Goal: Task Accomplishment & Management: Use online tool/utility

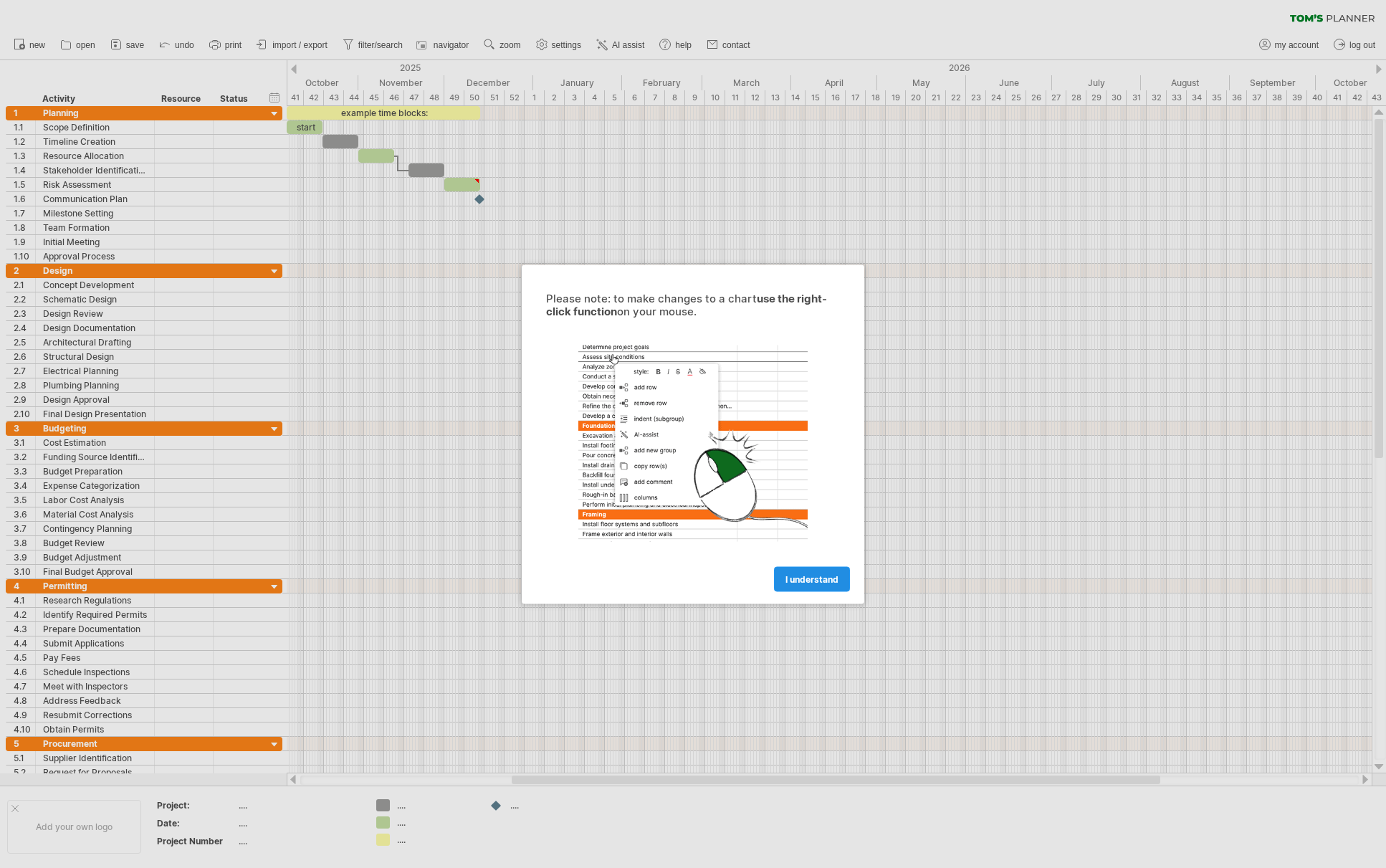
click at [804, 584] on link "I understand" at bounding box center [811, 578] width 76 height 25
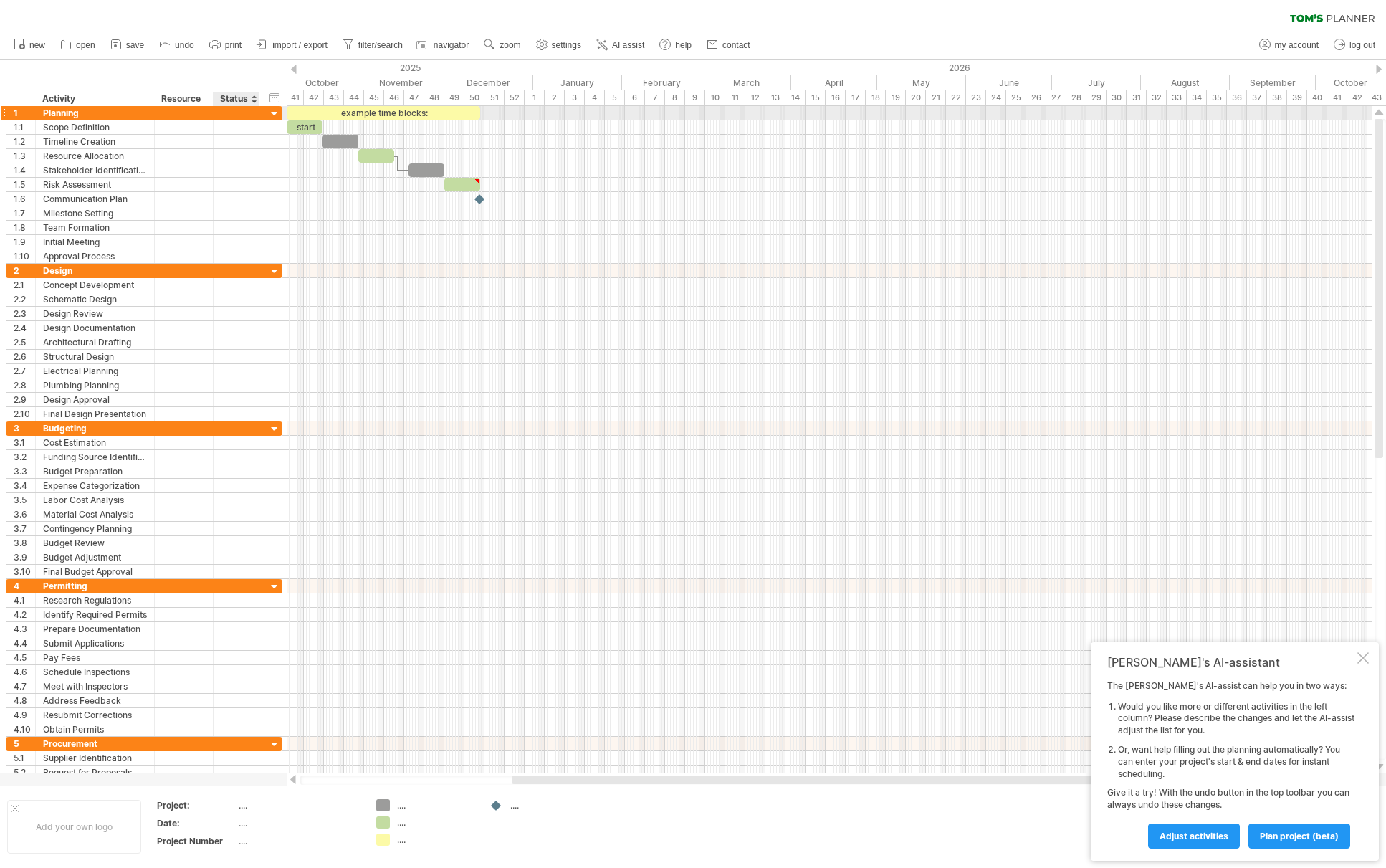
click at [275, 115] on div at bounding box center [275, 114] width 14 height 14
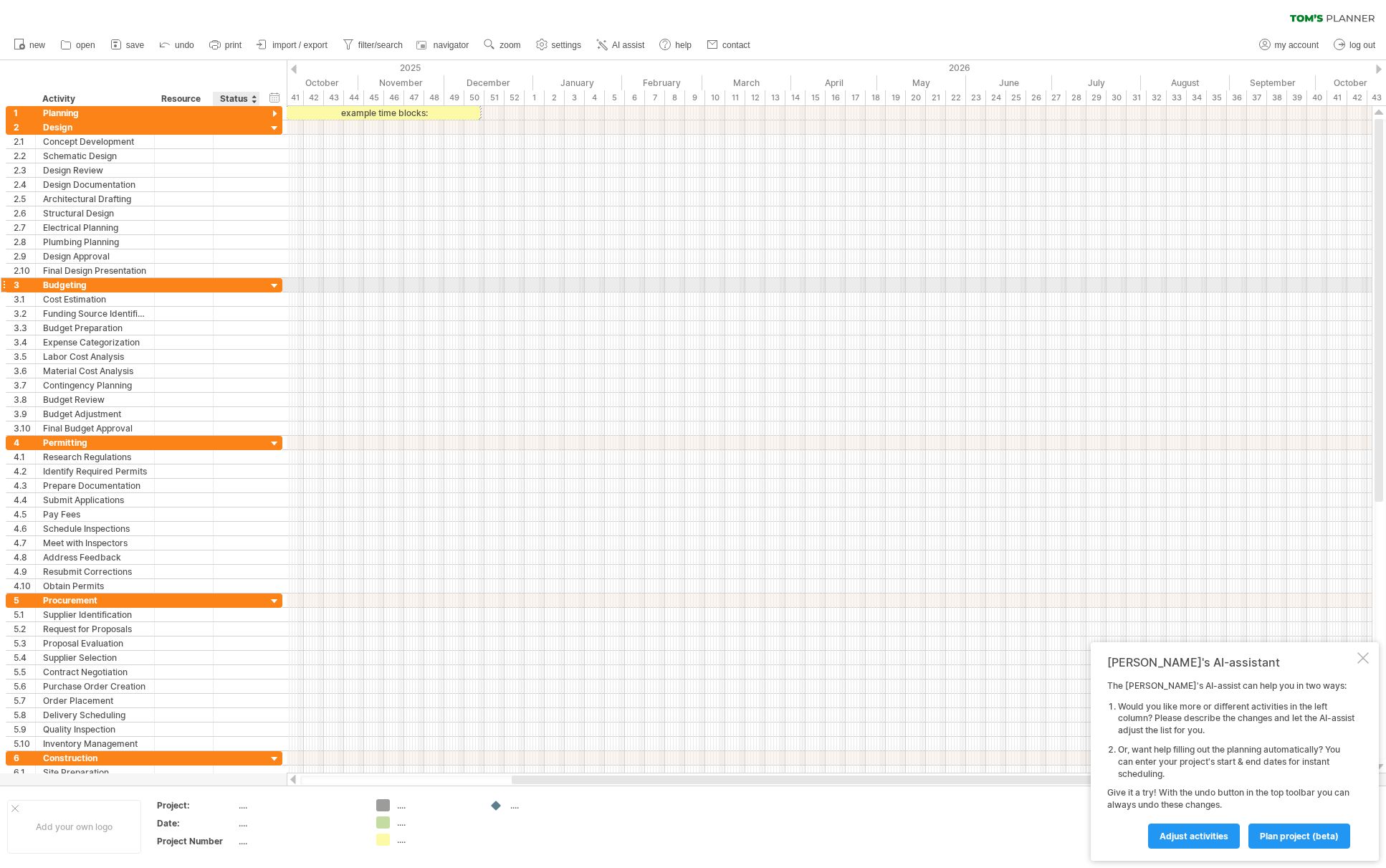
click at [272, 283] on div at bounding box center [275, 286] width 14 height 14
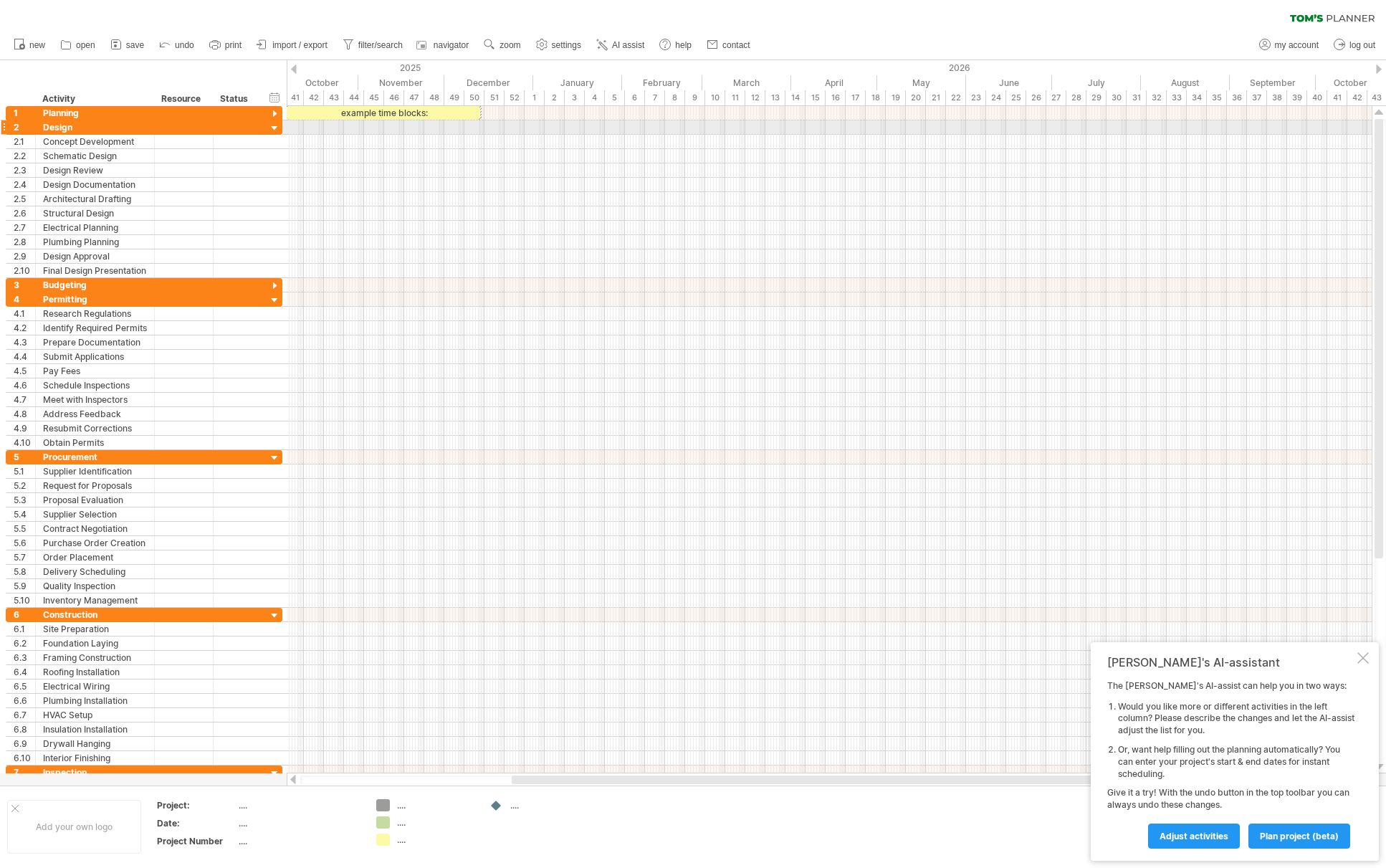
click at [279, 131] on div at bounding box center [275, 128] width 14 height 14
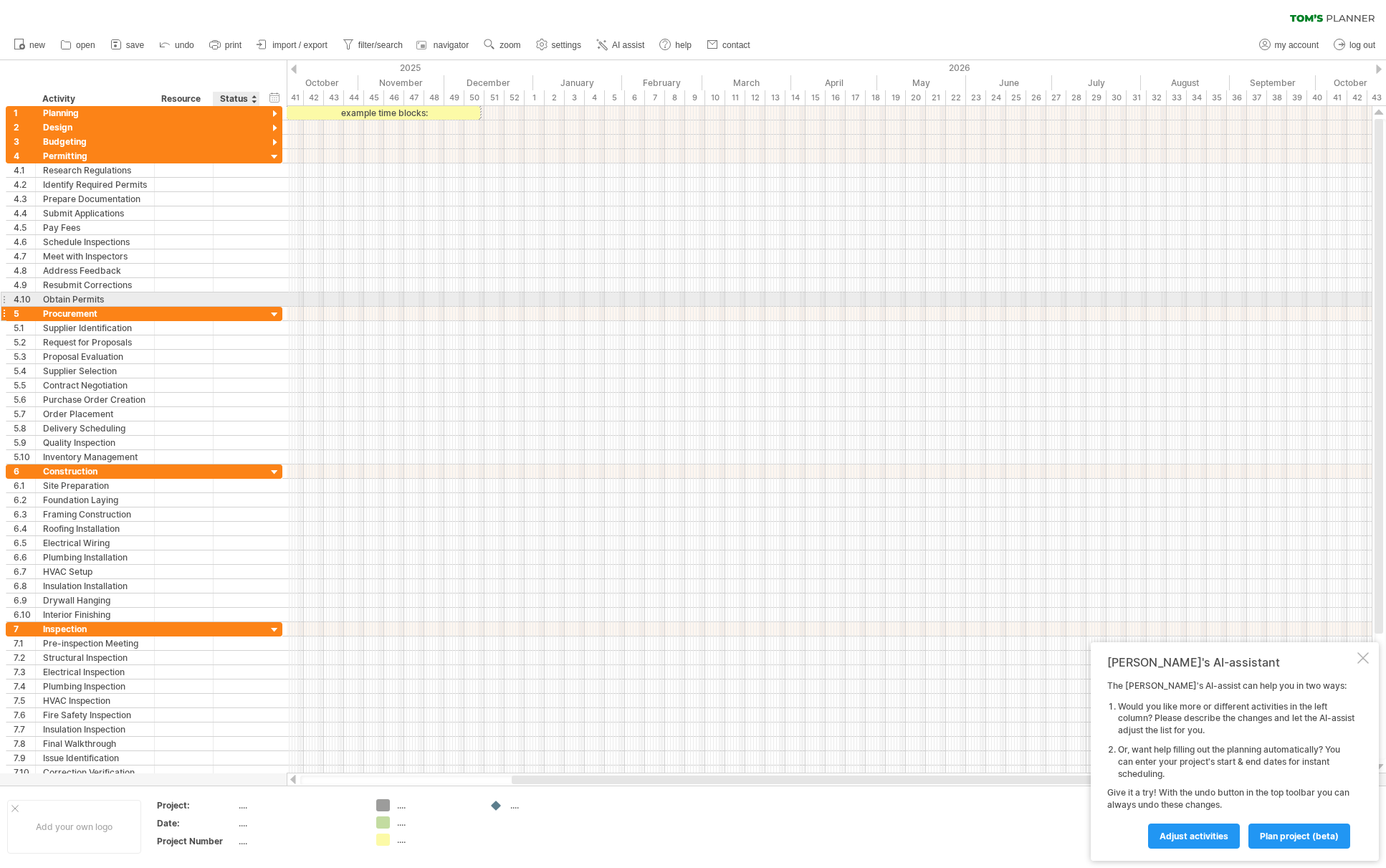
click at [262, 307] on div "**********" at bounding box center [144, 313] width 277 height 14
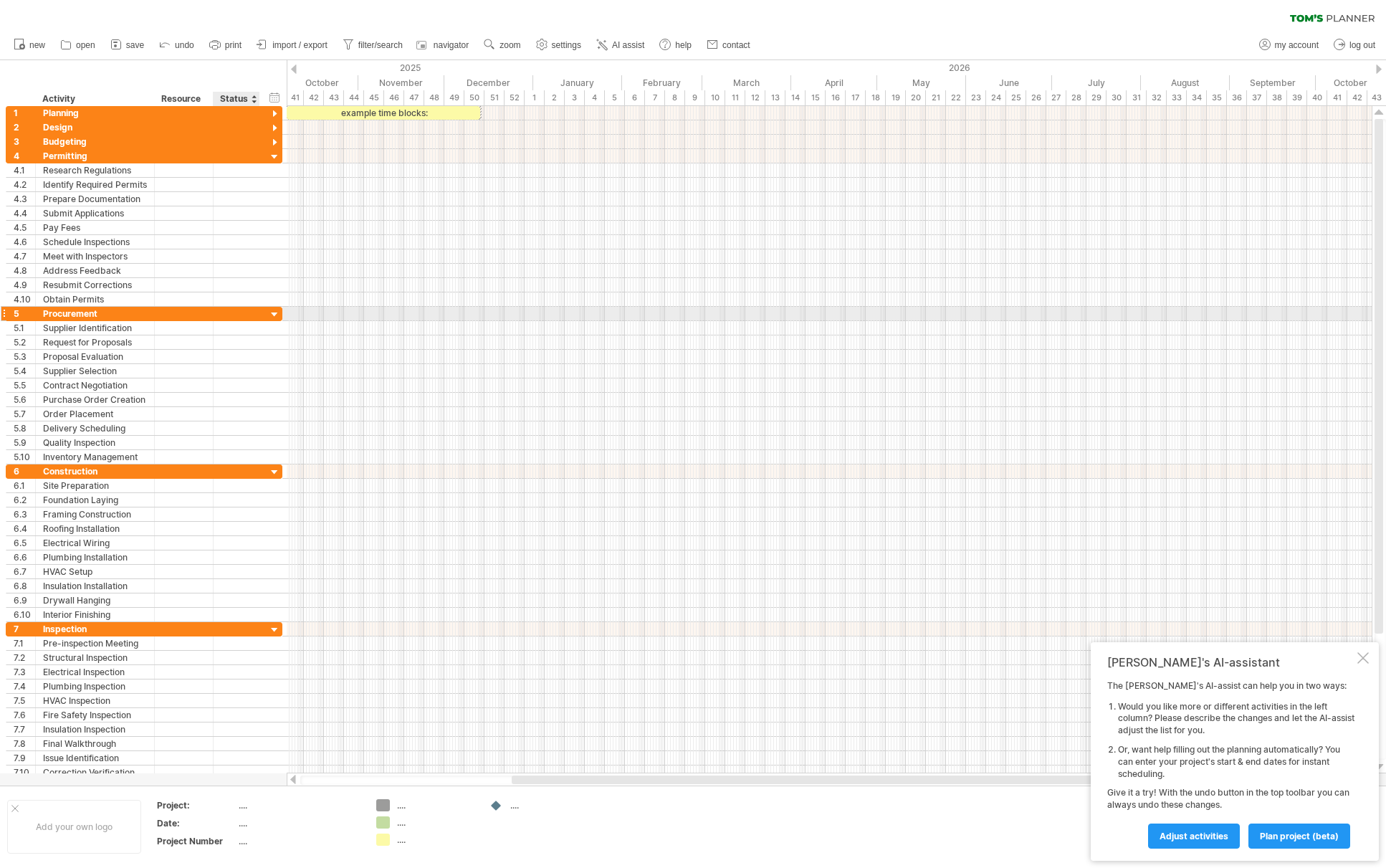
click at [270, 311] on div at bounding box center [275, 314] width 14 height 14
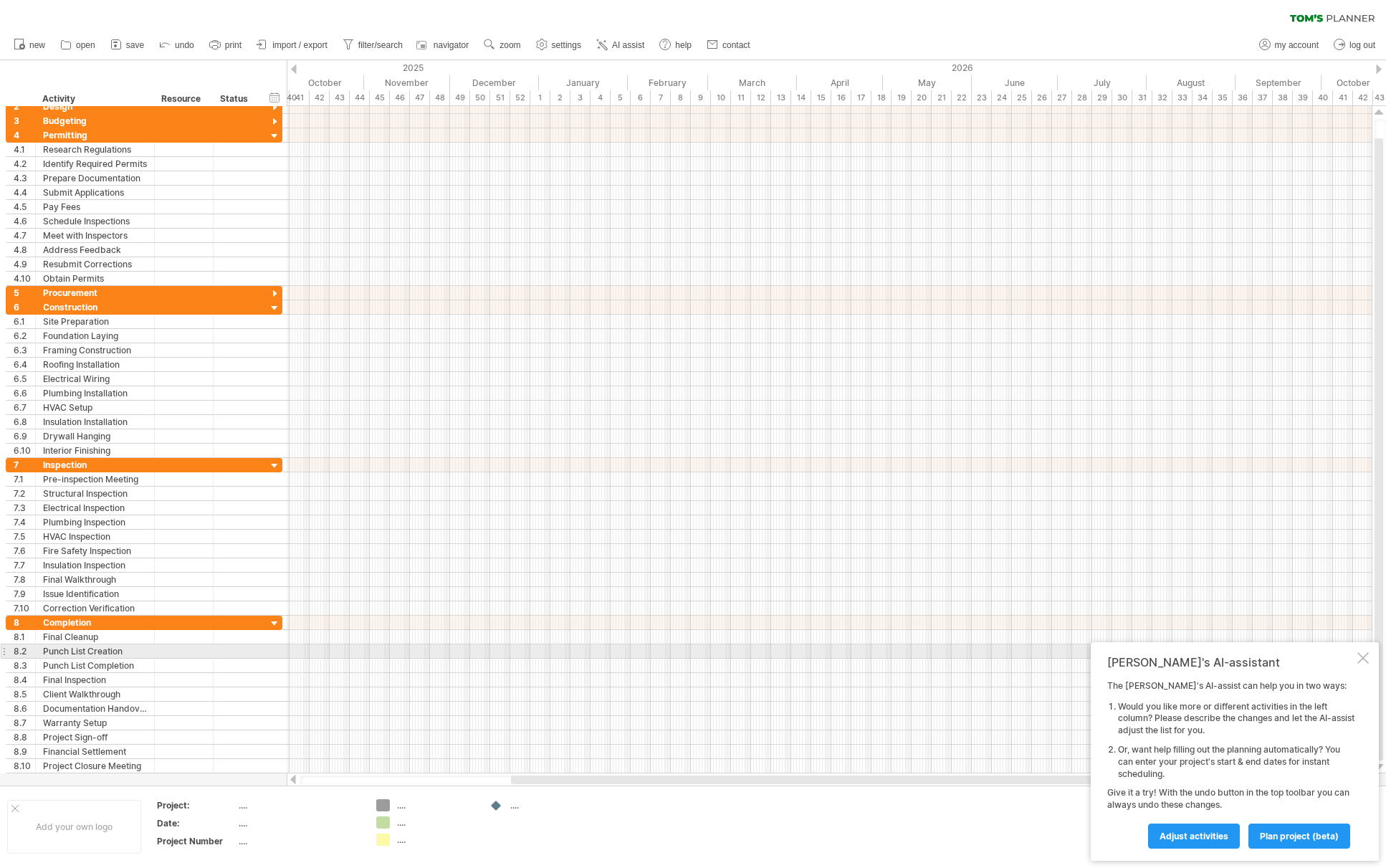
click at [1359, 658] on div at bounding box center [1363, 658] width 11 height 11
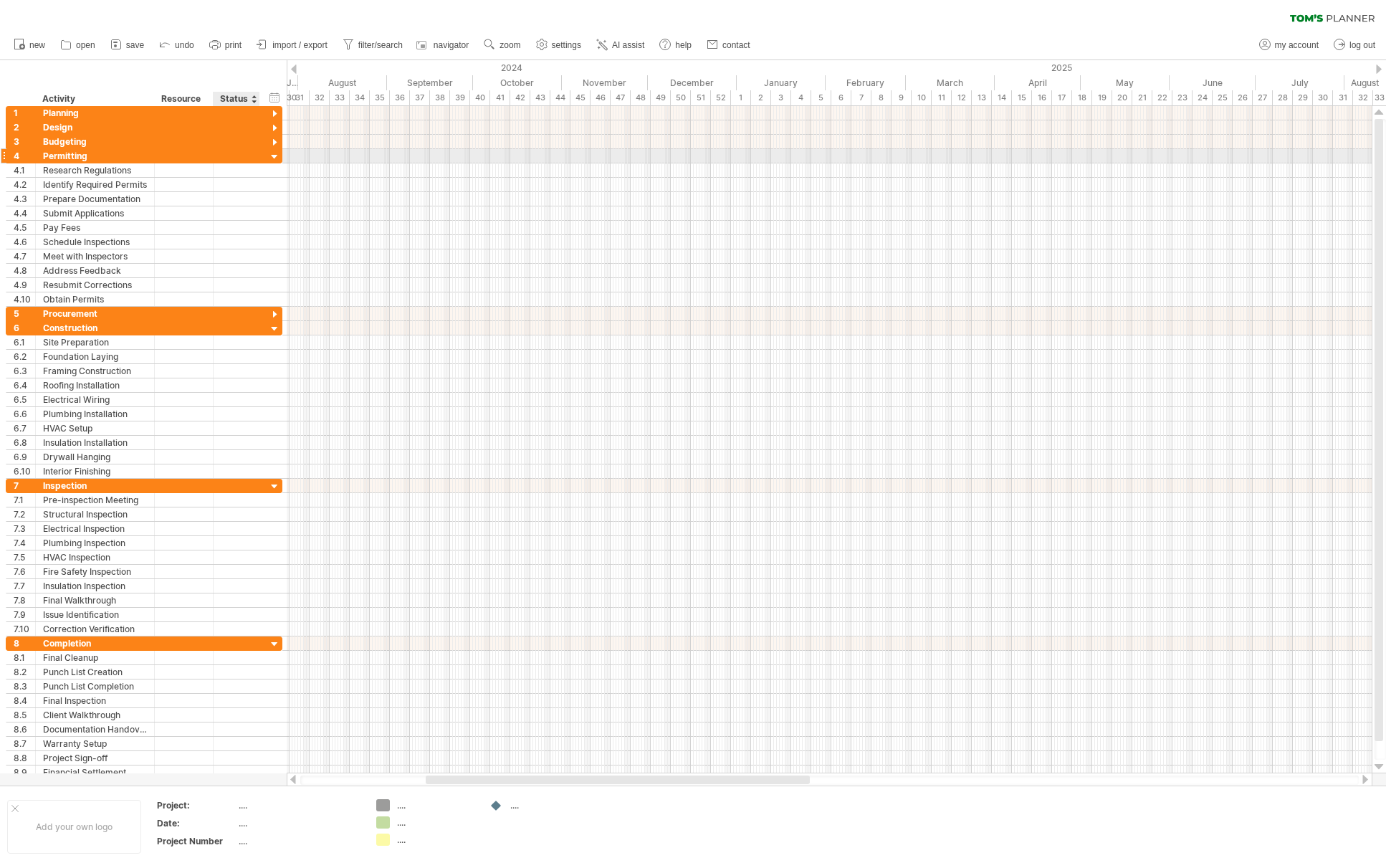
click at [273, 157] on div at bounding box center [275, 157] width 14 height 14
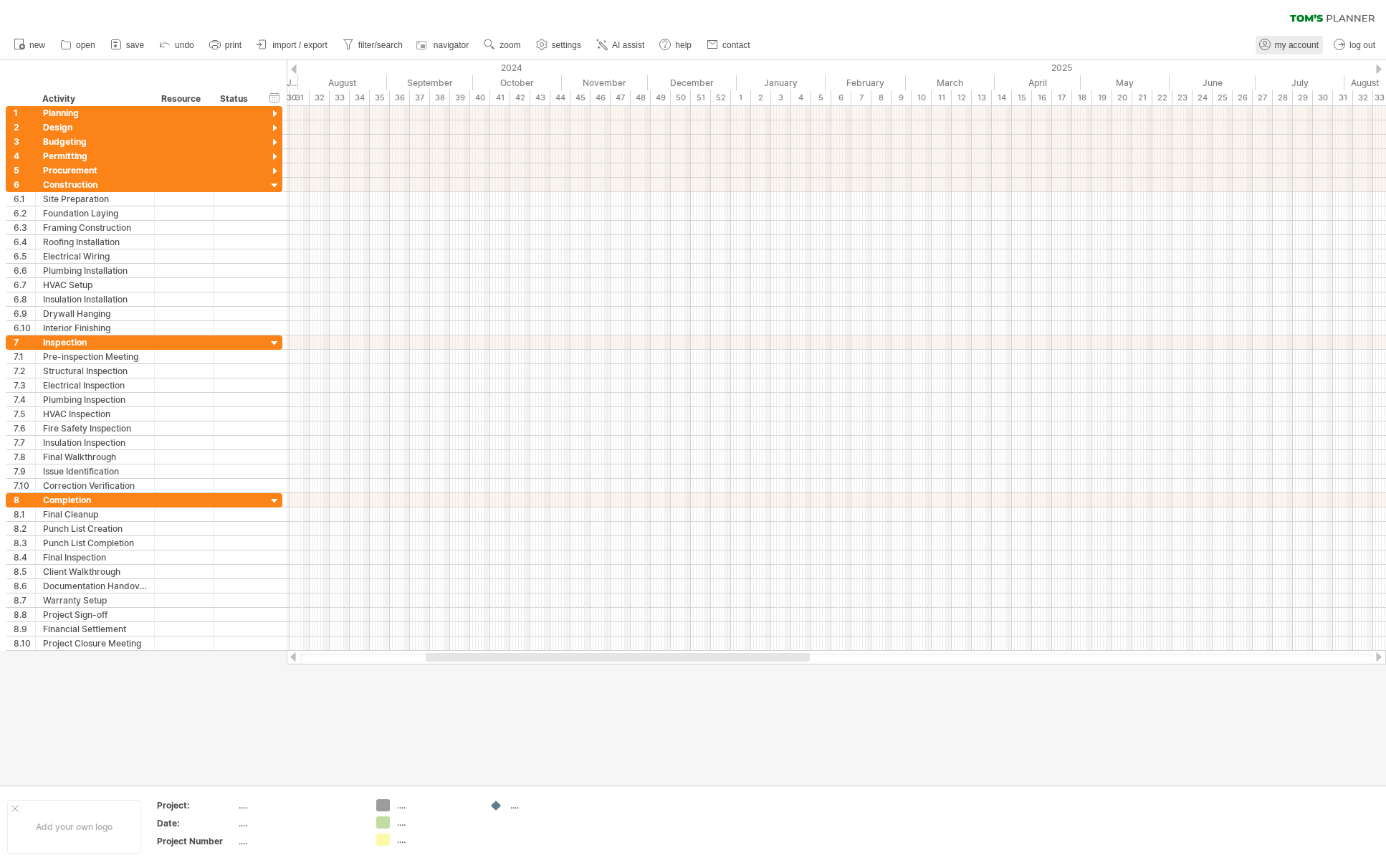
click at [1291, 51] on link "my account" at bounding box center [1289, 45] width 67 height 19
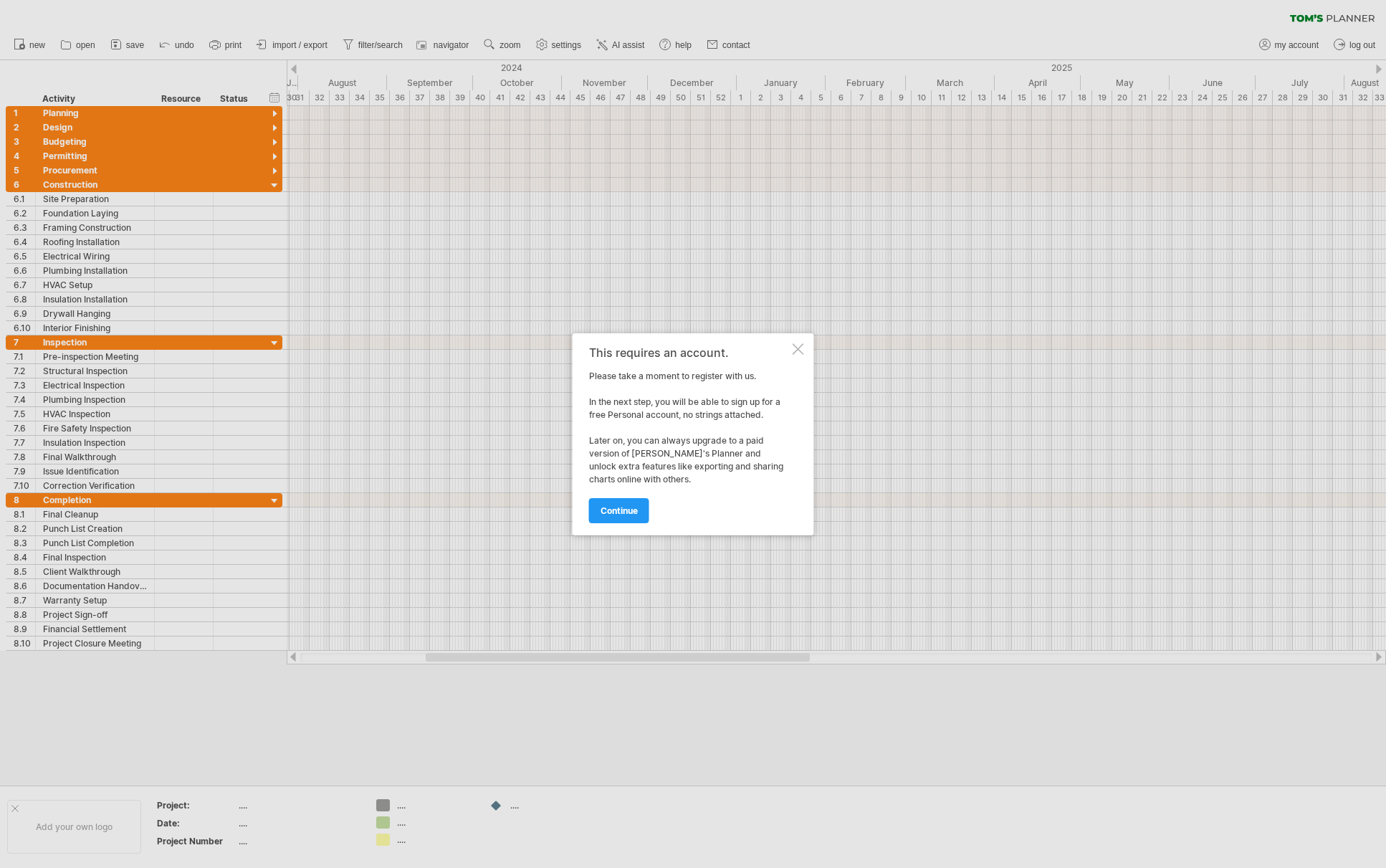
click at [800, 351] on div at bounding box center [798, 349] width 11 height 11
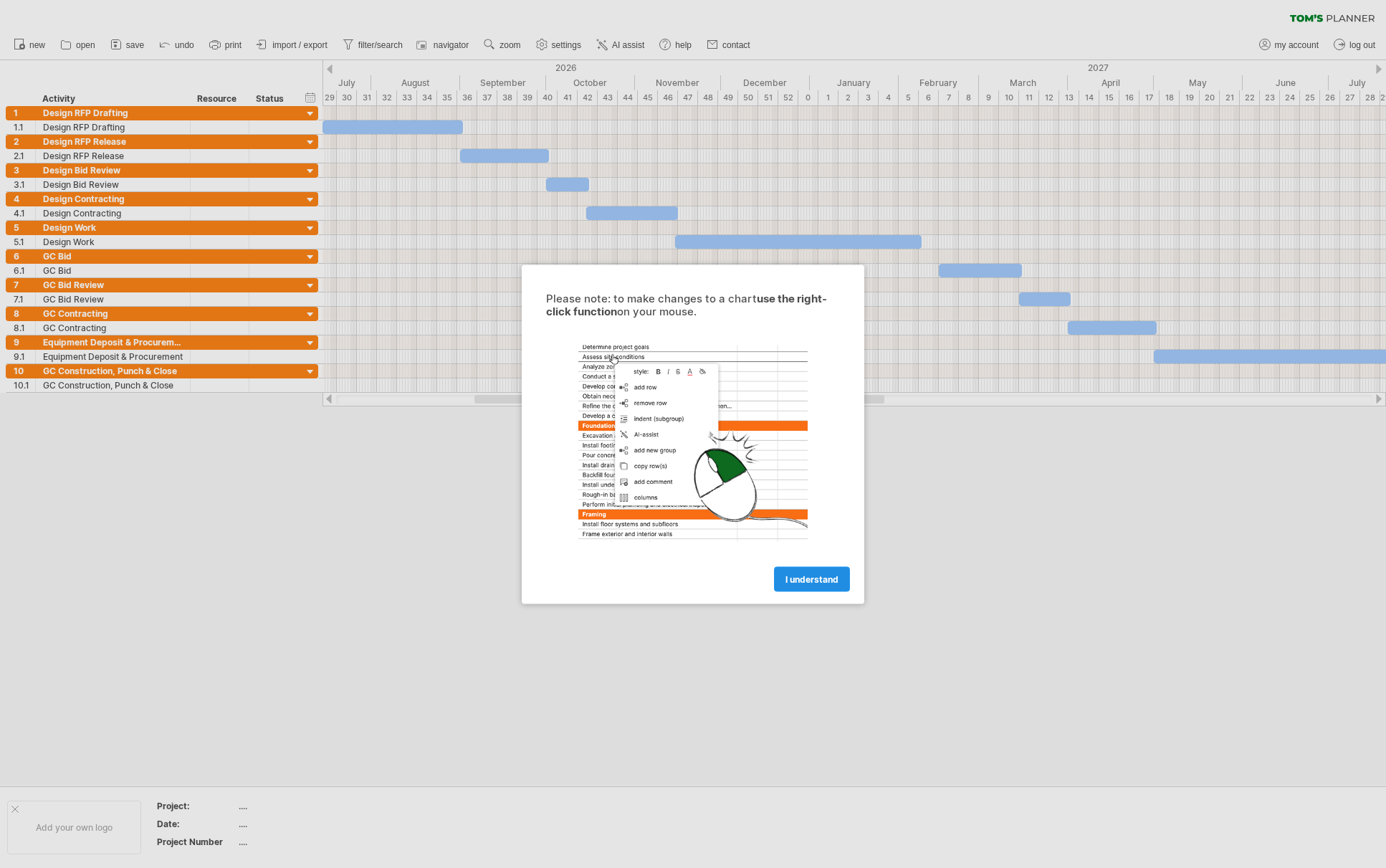
click at [809, 575] on span "I understand" at bounding box center [812, 578] width 53 height 10
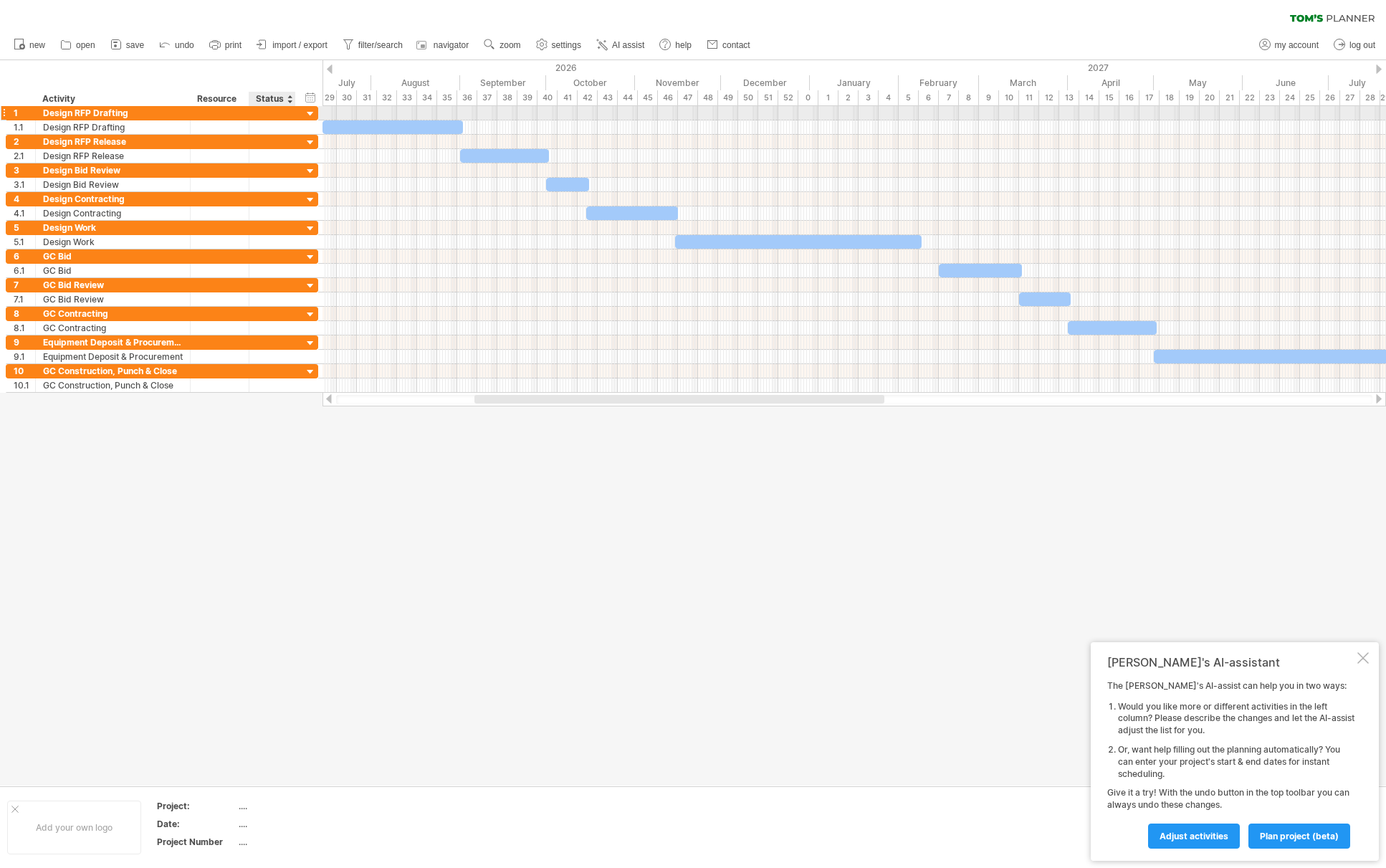
click at [308, 116] on div at bounding box center [310, 114] width 14 height 14
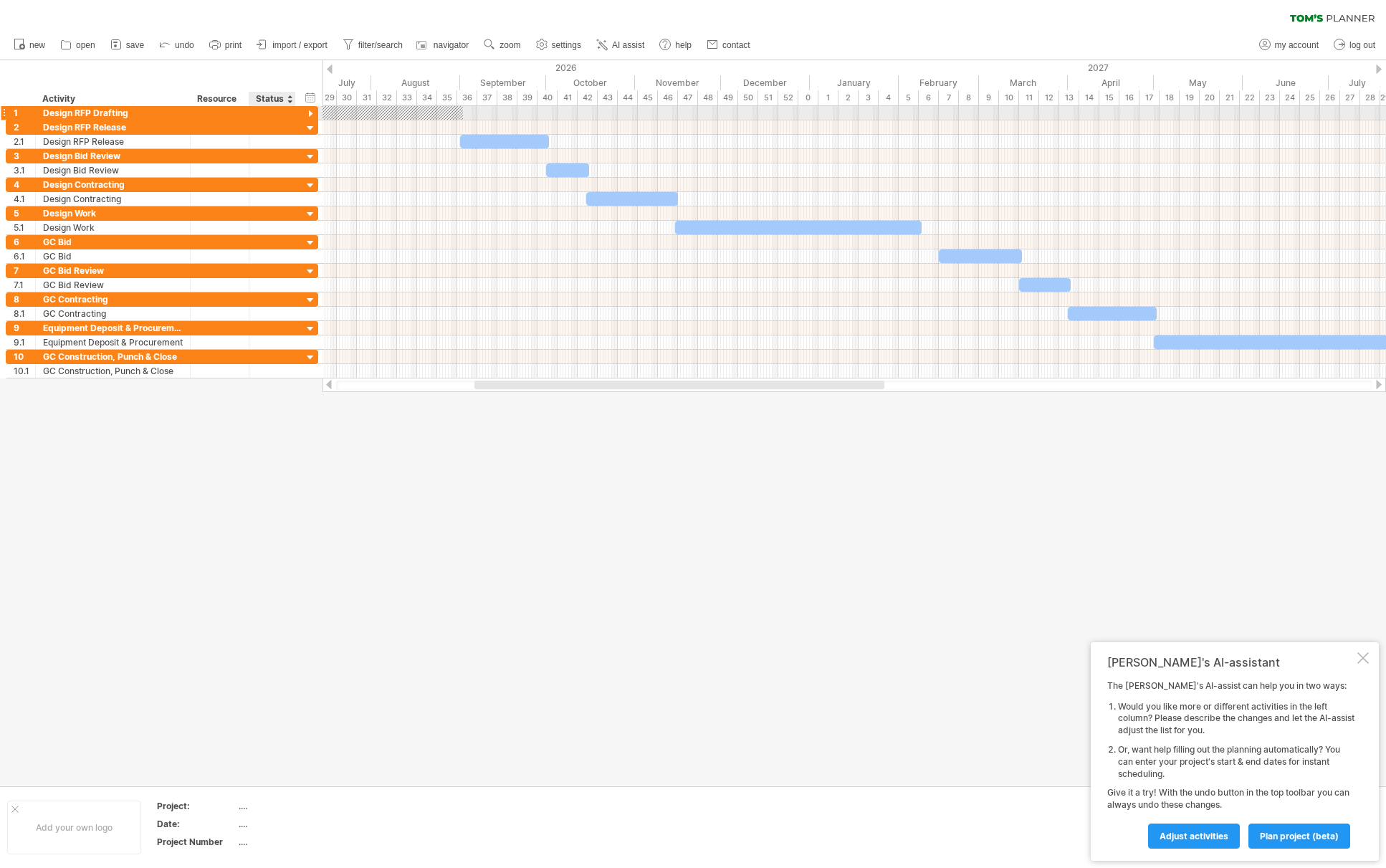
click at [308, 116] on div at bounding box center [310, 114] width 14 height 14
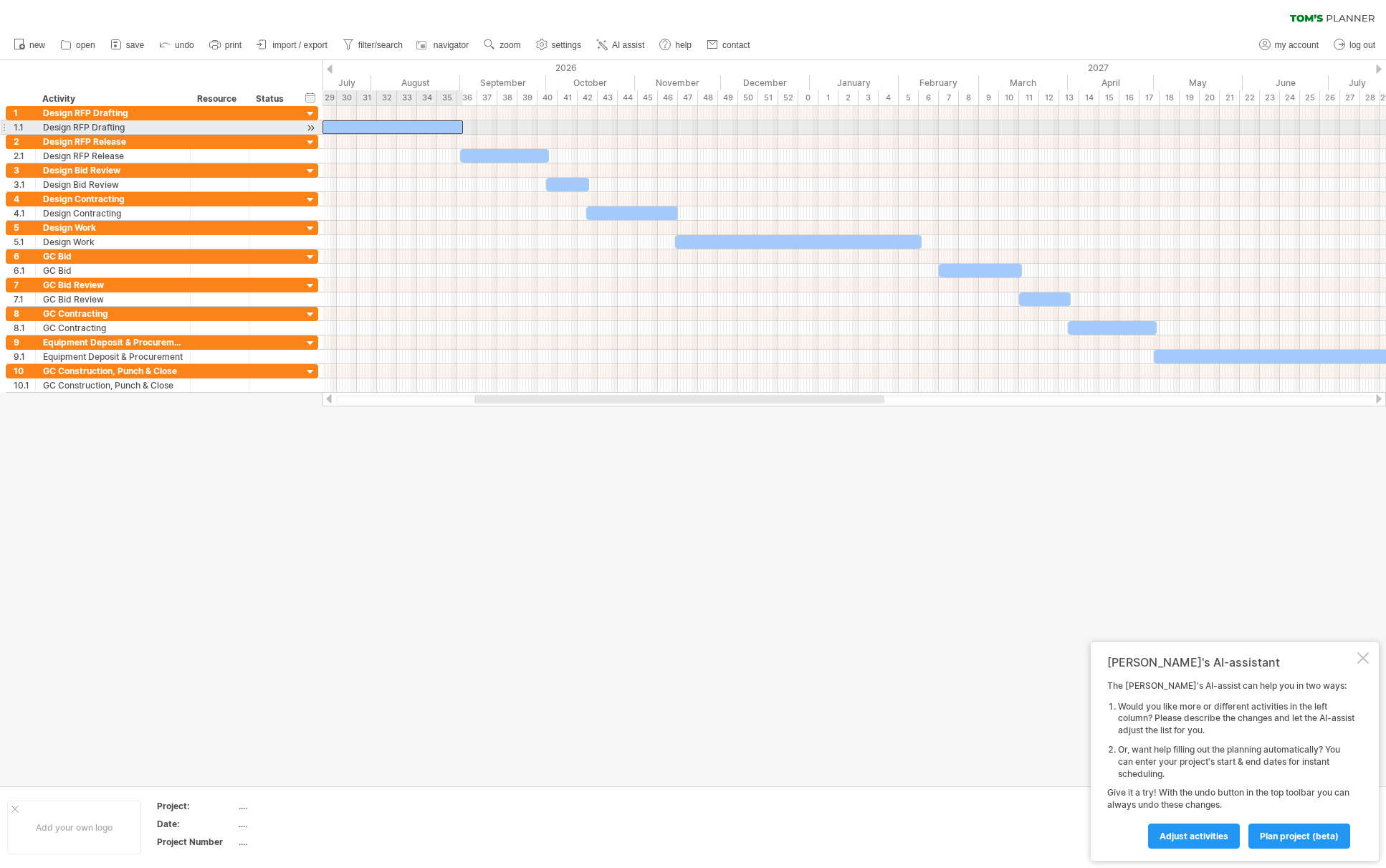
click at [382, 127] on div at bounding box center [393, 127] width 140 height 14
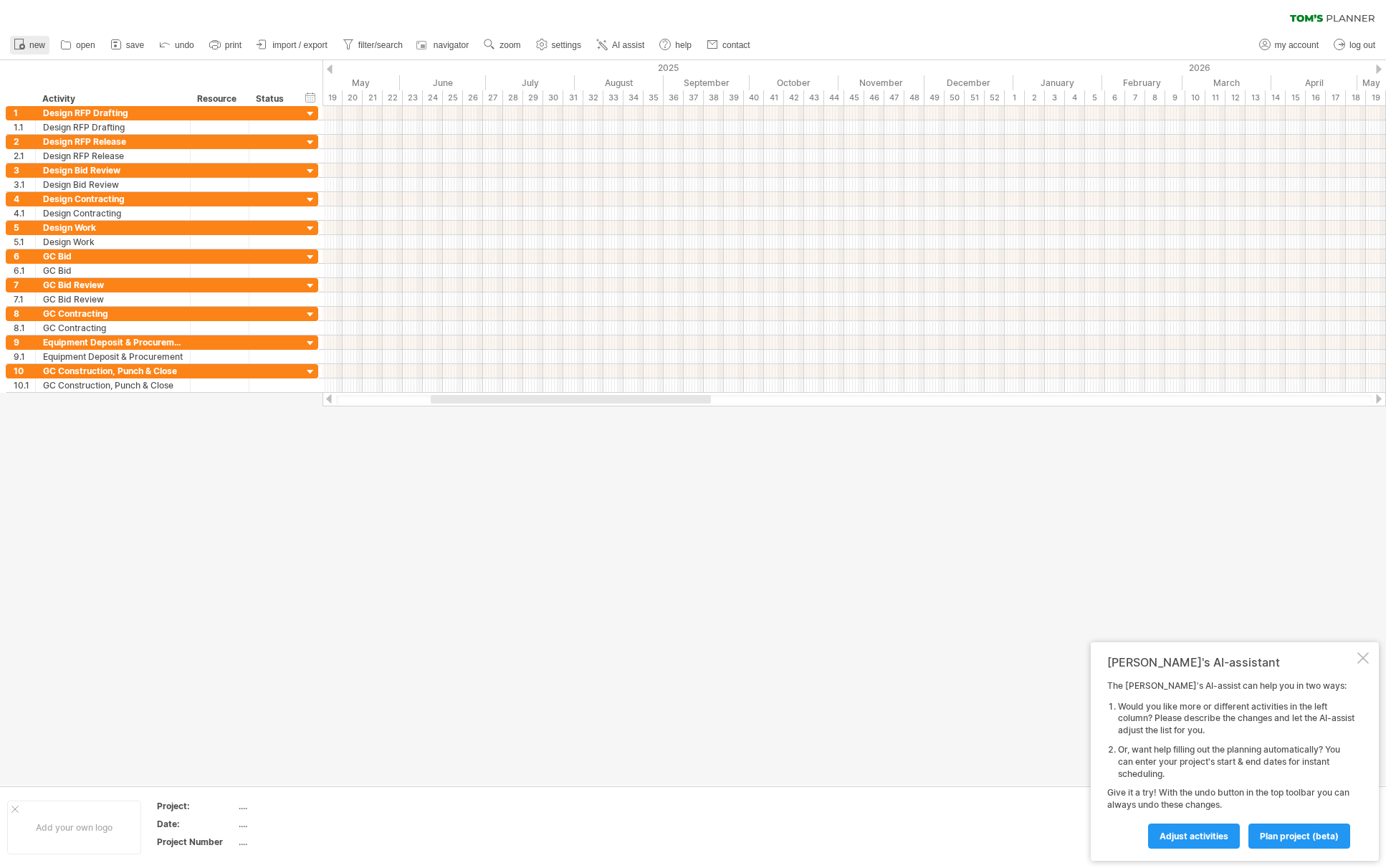
click at [35, 46] on span "new" at bounding box center [36, 45] width 16 height 10
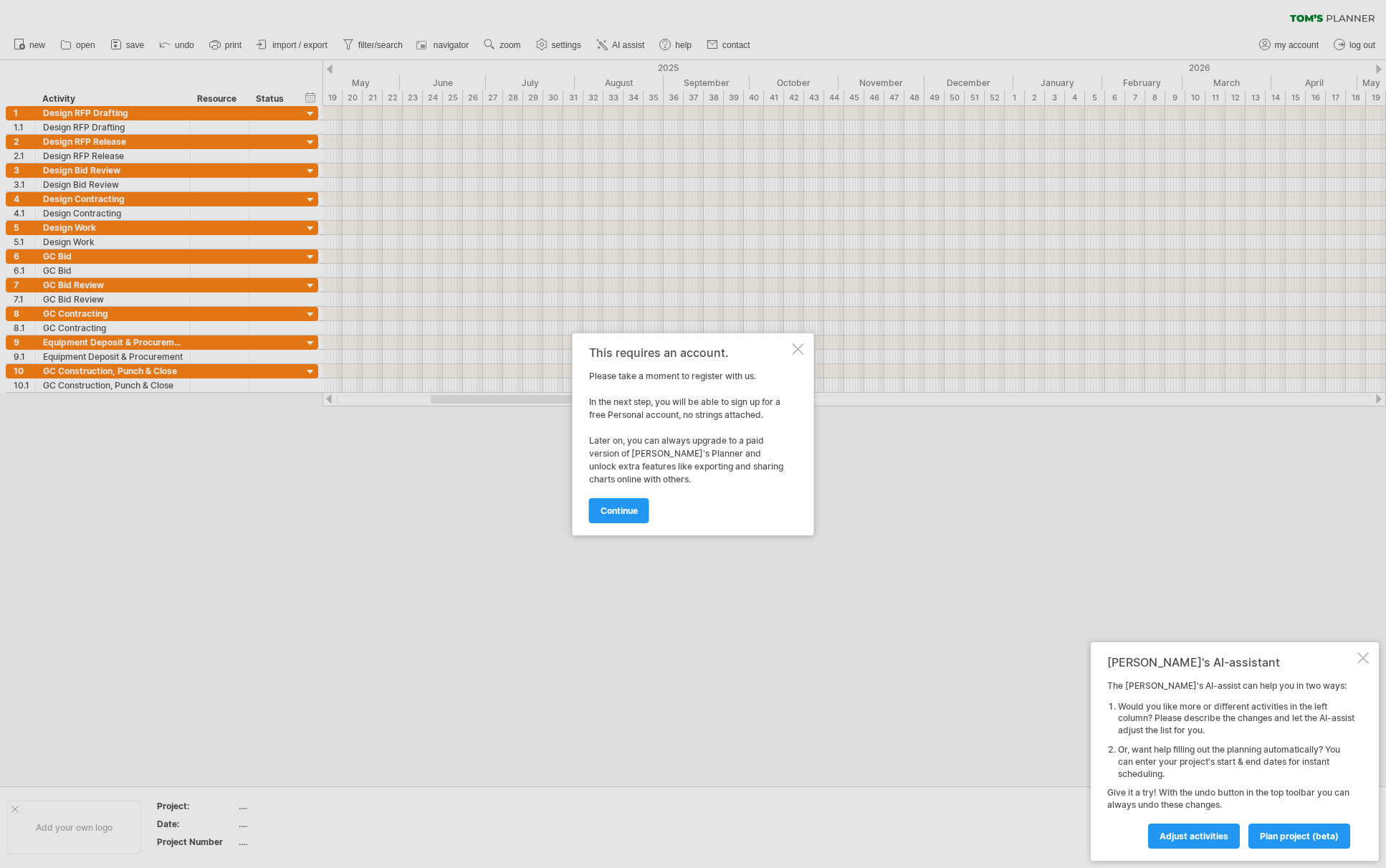
drag, startPoint x: 799, startPoint y: 356, endPoint x: 799, endPoint y: 348, distance: 8.0
click at [799, 348] on div "This requires an account. Please take a moment to register with us. In the next…" at bounding box center [693, 434] width 241 height 202
click at [796, 347] on div at bounding box center [798, 349] width 11 height 11
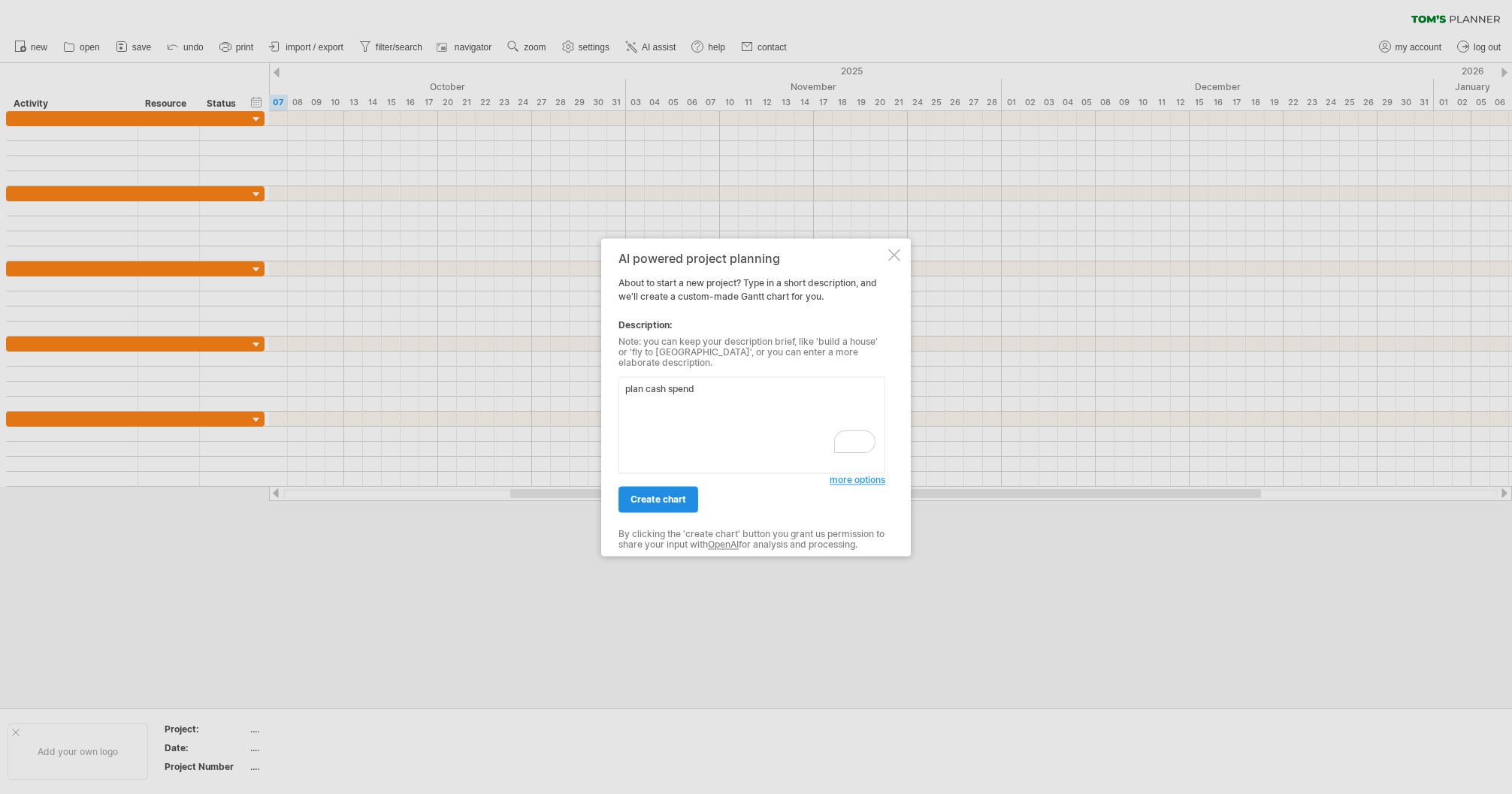
type textarea "plan cash spend"
click at [652, 493] on span "create chart" at bounding box center [658, 498] width 56 height 11
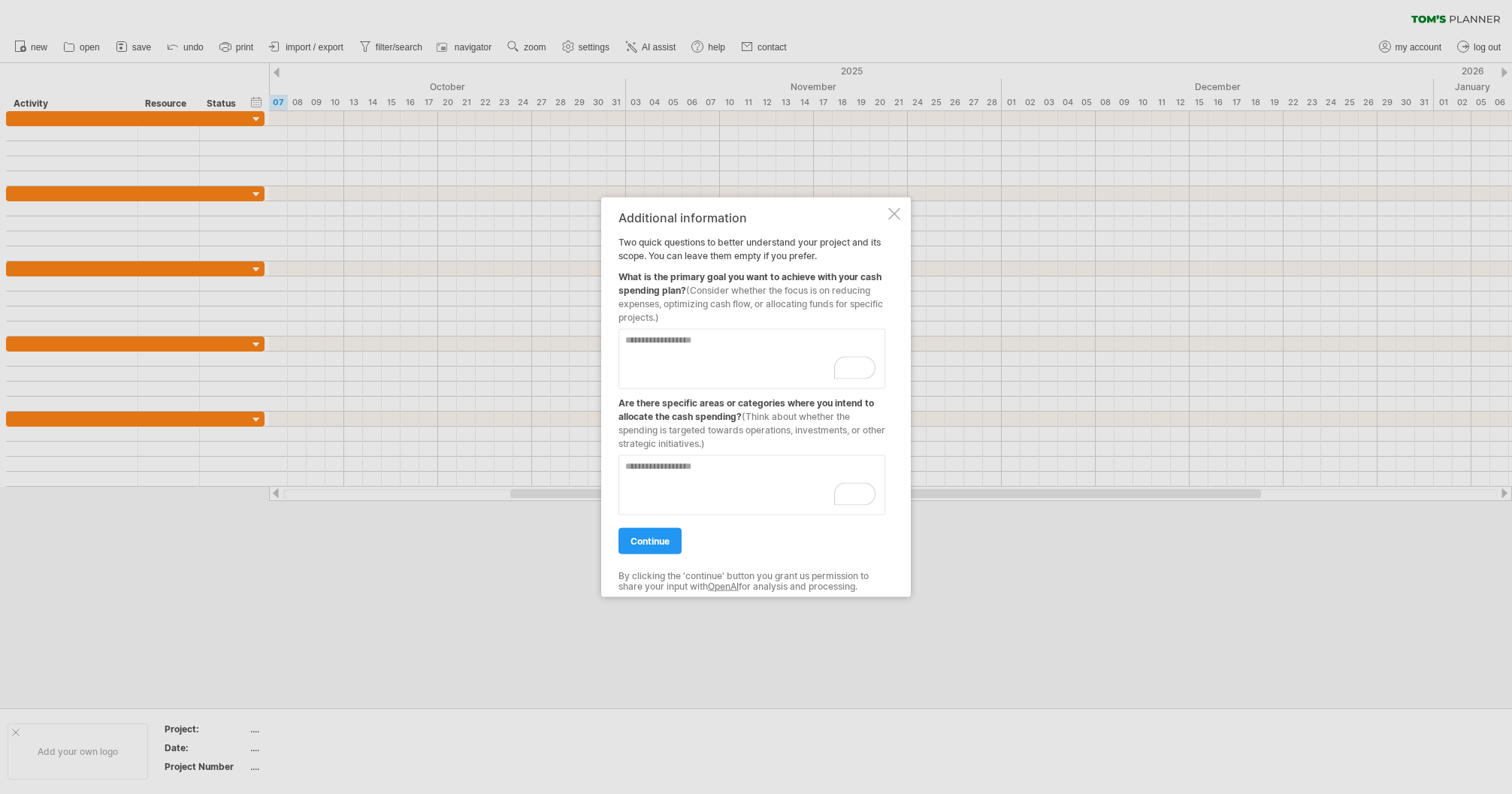
click at [630, 342] on textarea "To enrich screen reader interactions, please activate Accessibility in Grammarl…" at bounding box center [752, 358] width 267 height 60
click at [644, 344] on textarea "**********" at bounding box center [752, 358] width 267 height 60
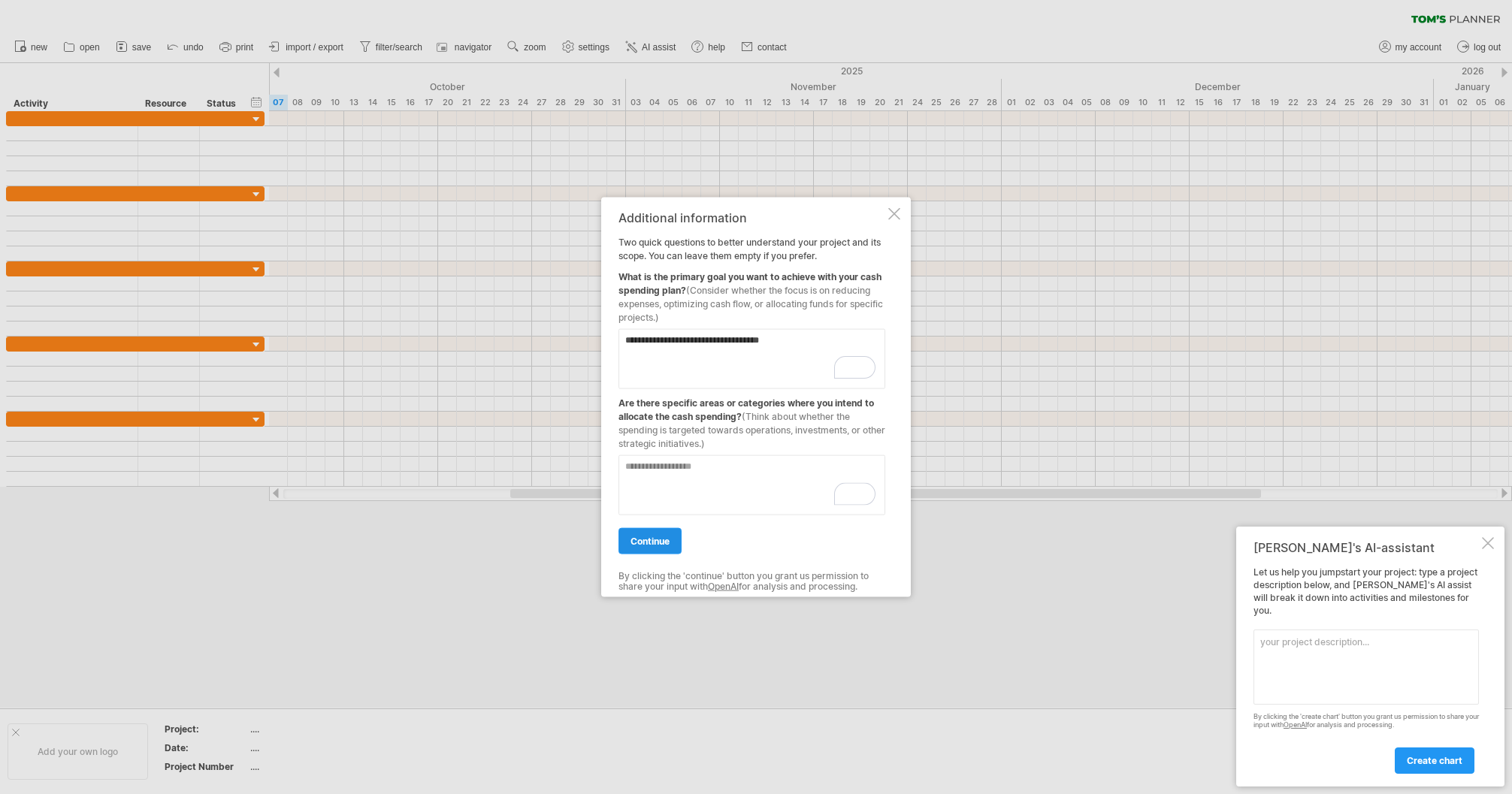
type textarea "**********"
click at [660, 539] on span "continue" at bounding box center [650, 540] width 39 height 11
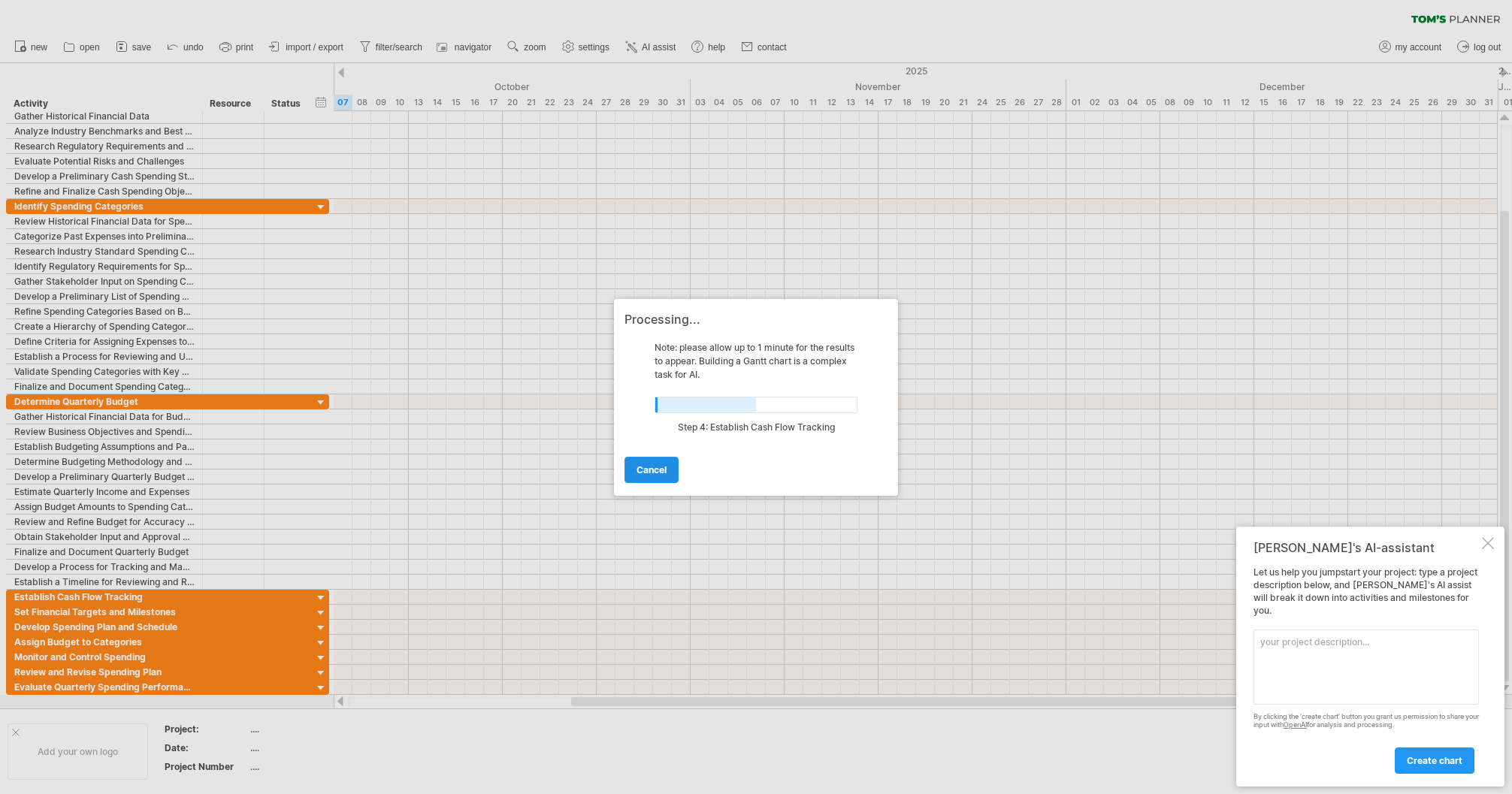
click at [652, 468] on span "cancel" at bounding box center [651, 470] width 30 height 11
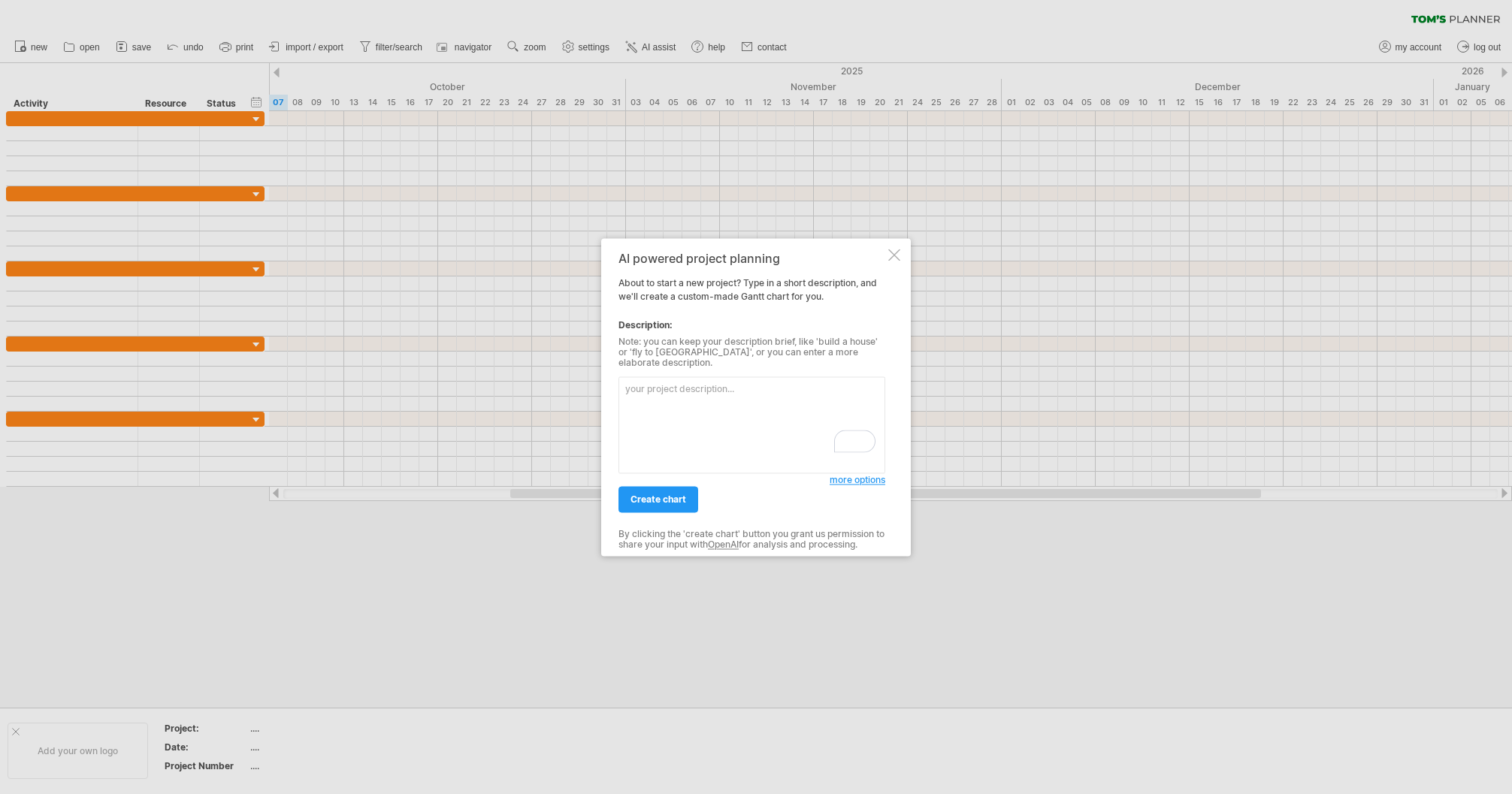
click at [895, 261] on div at bounding box center [894, 255] width 12 height 12
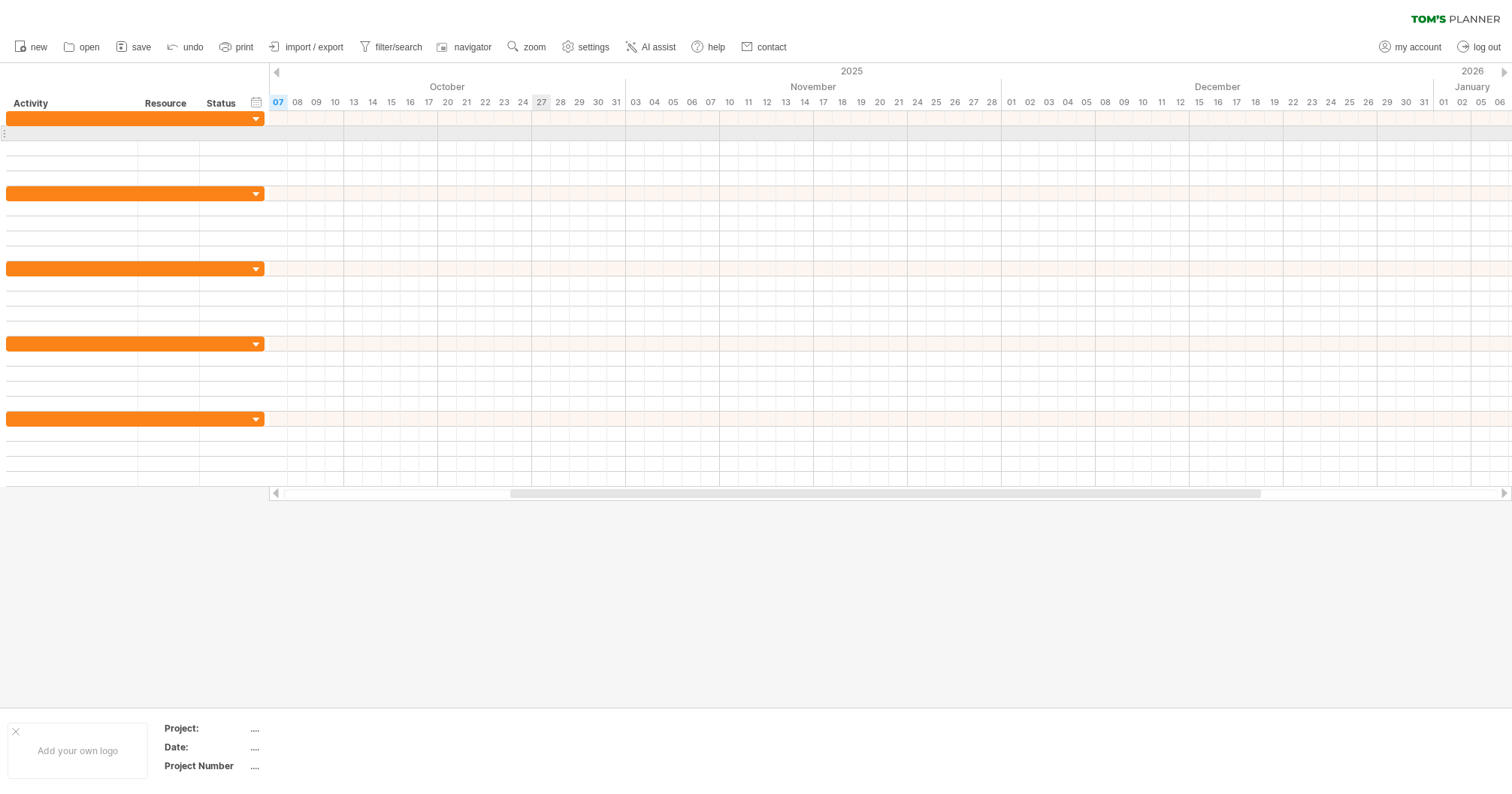
click at [539, 136] on div at bounding box center [889, 133] width 1242 height 15
drag, startPoint x: 539, startPoint y: 136, endPoint x: 576, endPoint y: 135, distance: 37.0
click at [576, 135] on div at bounding box center [889, 133] width 1242 height 15
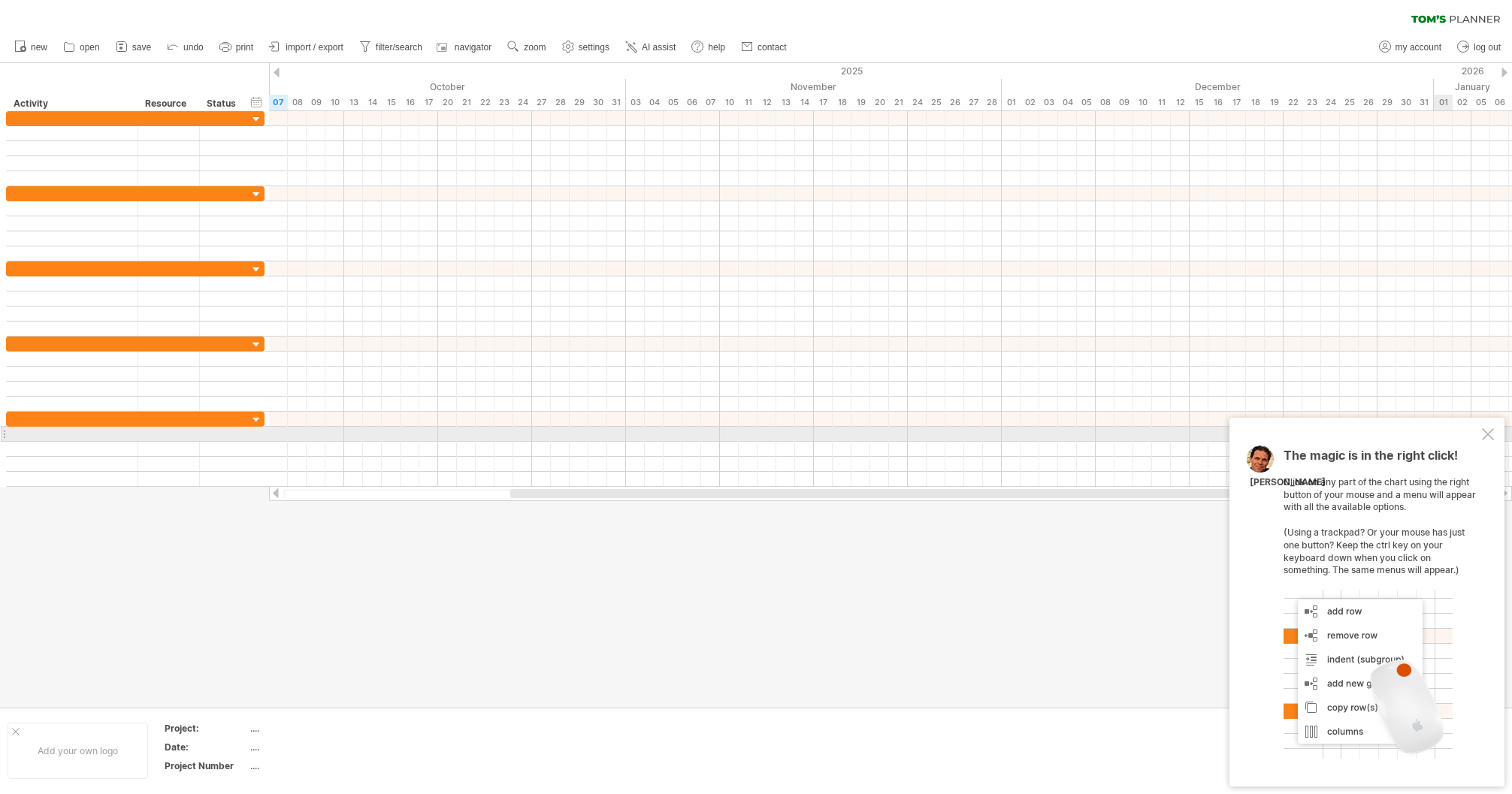
click at [1487, 433] on div at bounding box center [1487, 434] width 12 height 12
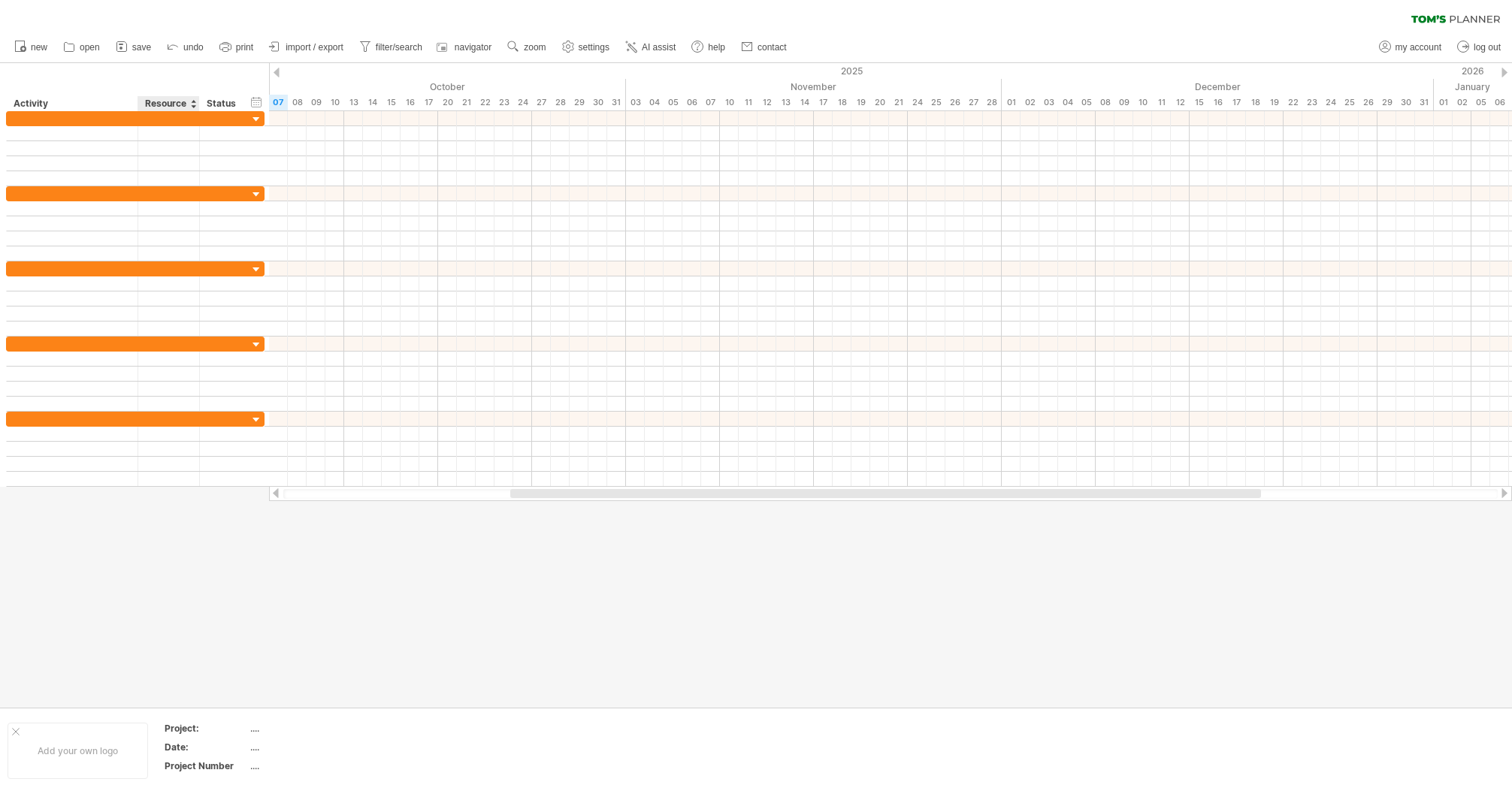
click at [184, 101] on div "Resource" at bounding box center [168, 103] width 46 height 15
click at [194, 100] on div at bounding box center [193, 103] width 6 height 15
click at [184, 77] on div "hide start/end/duration show start/end/duration ******** Activity ******** Reso…" at bounding box center [134, 86] width 269 height 48
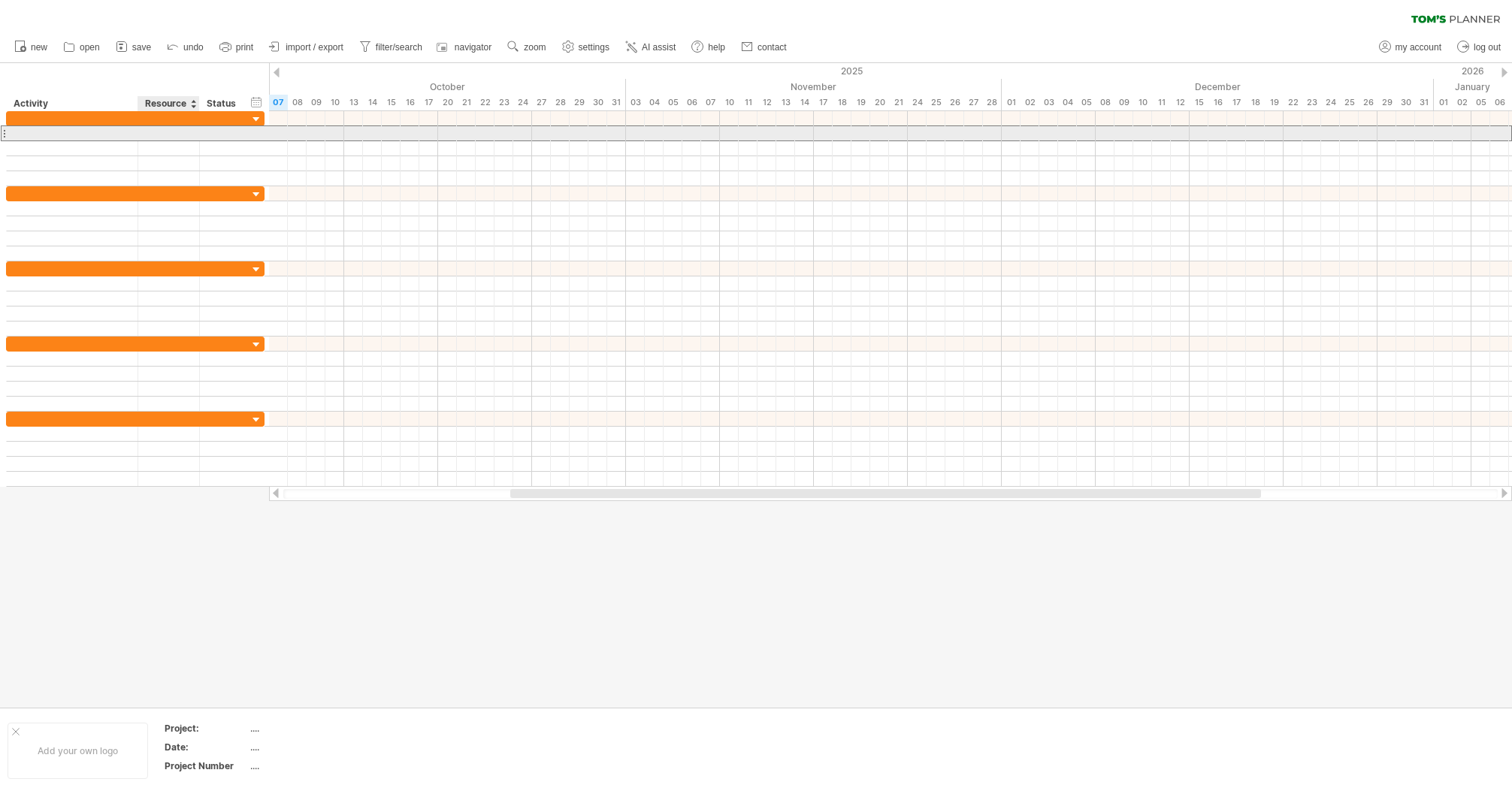
click at [175, 134] on div at bounding box center [169, 133] width 46 height 15
type input "*"
type input "****"
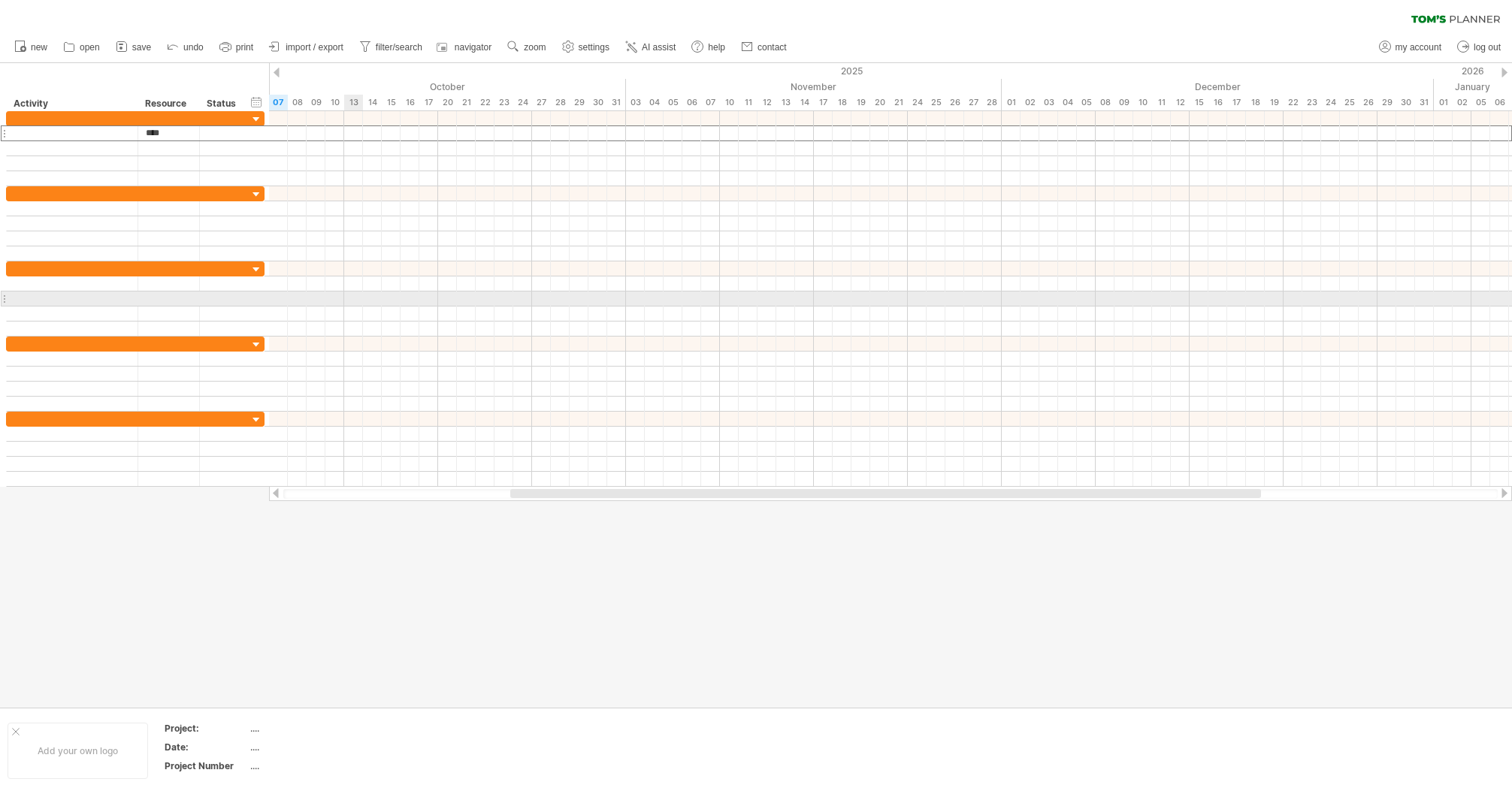
click at [352, 295] on div at bounding box center [889, 298] width 1242 height 15
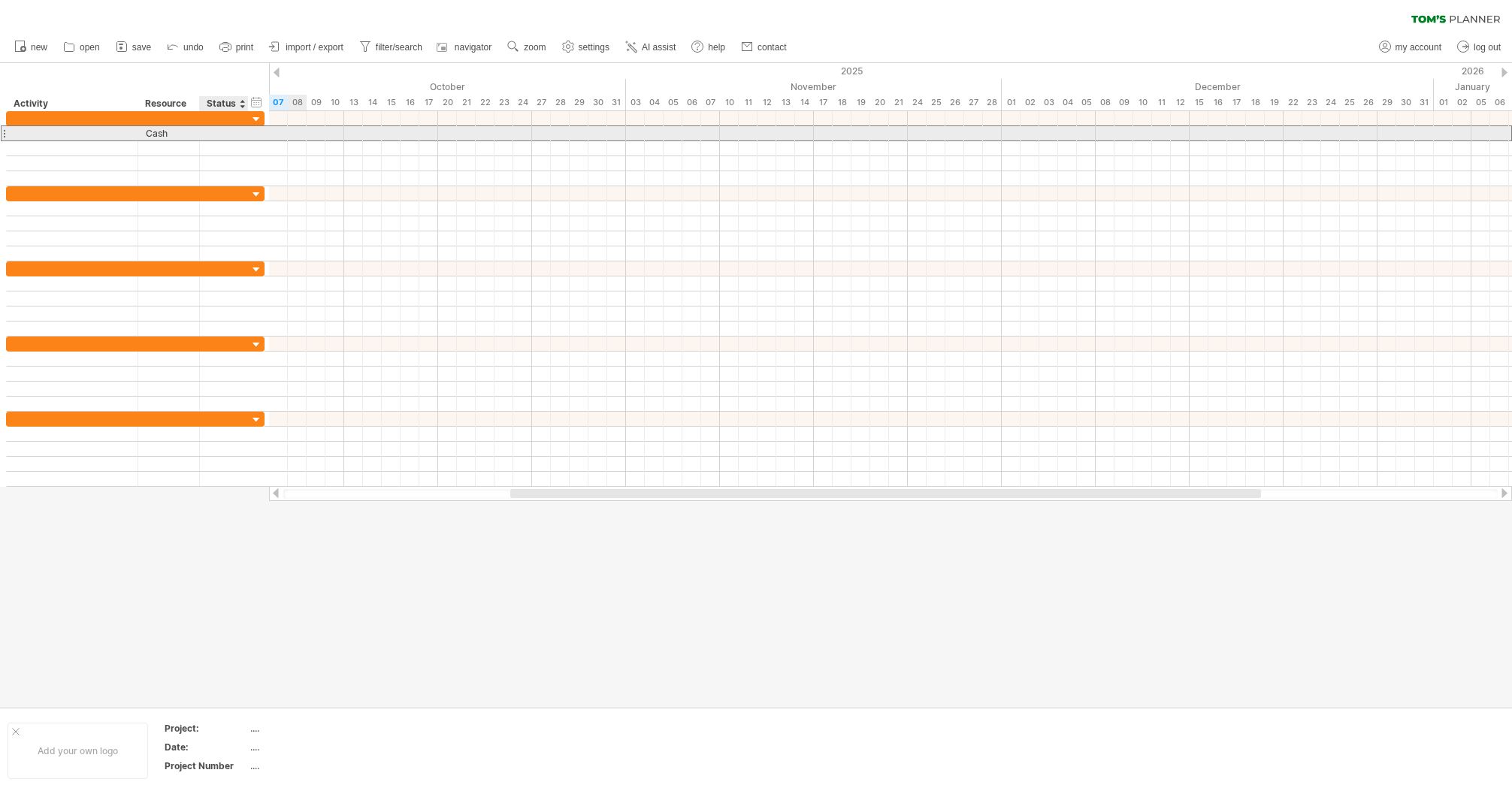
click at [233, 135] on div at bounding box center [224, 133] width 33 height 15
